Goal: Task Accomplishment & Management: Complete application form

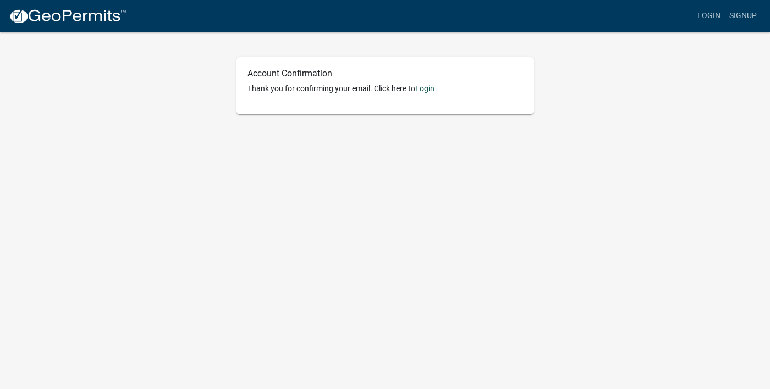
click at [431, 89] on link "Login" at bounding box center [424, 88] width 19 height 9
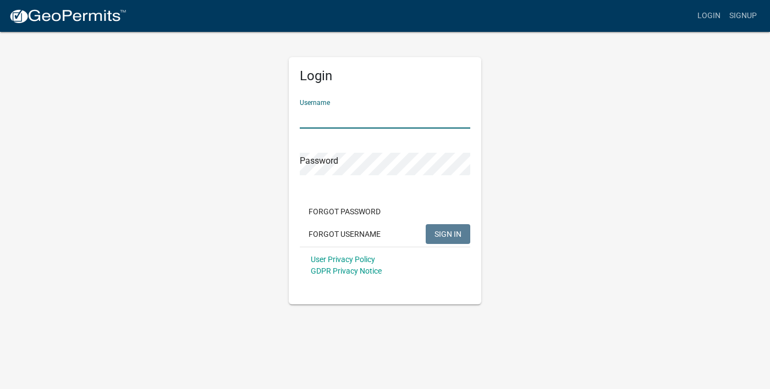
click at [397, 106] on input "Username" at bounding box center [385, 117] width 171 height 23
click at [564, 158] on div "Login Username Password Forgot Password Forgot Username SIGN IN User Privacy Po…" at bounding box center [385, 168] width 627 height 274
click at [409, 107] on input "Username" at bounding box center [385, 117] width 171 height 23
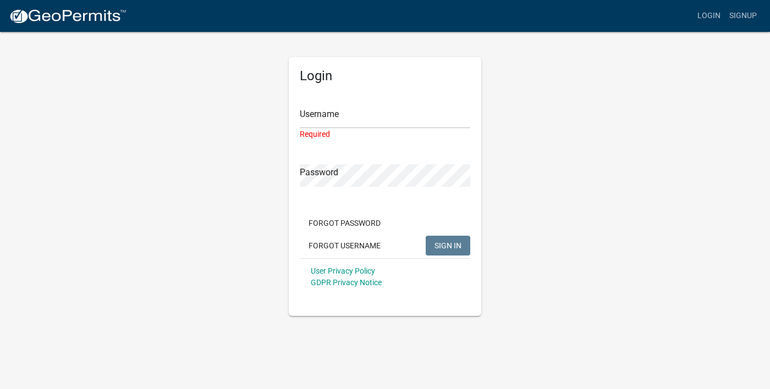
click at [533, 202] on div "Login Username Required Password Forgot Password Forgot Username SIGN IN User P…" at bounding box center [385, 173] width 627 height 285
